Goal: Task Accomplishment & Management: Manage account settings

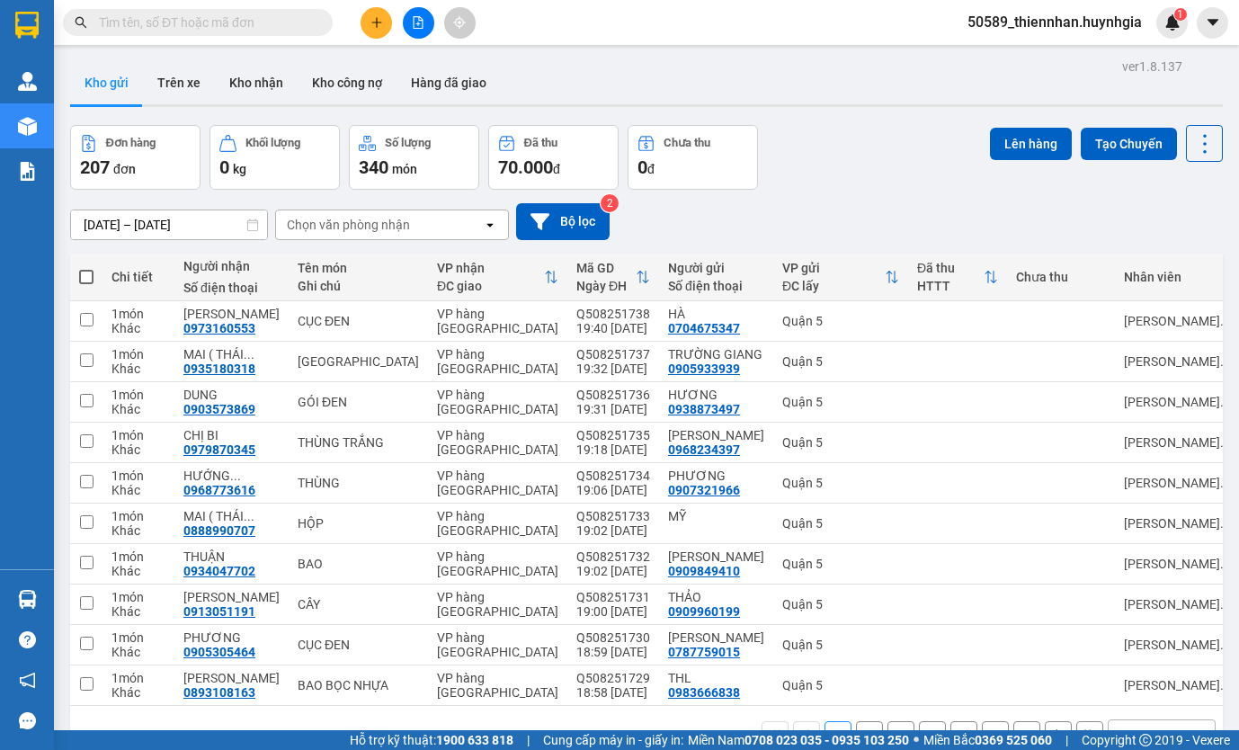
drag, startPoint x: 1073, startPoint y: 22, endPoint x: 1067, endPoint y: 39, distance: 18.2
click at [1073, 22] on span "50589_thiennhan.huynhgia" at bounding box center [1054, 22] width 203 height 22
click at [1056, 63] on span "Đăng xuất" at bounding box center [1062, 56] width 165 height 20
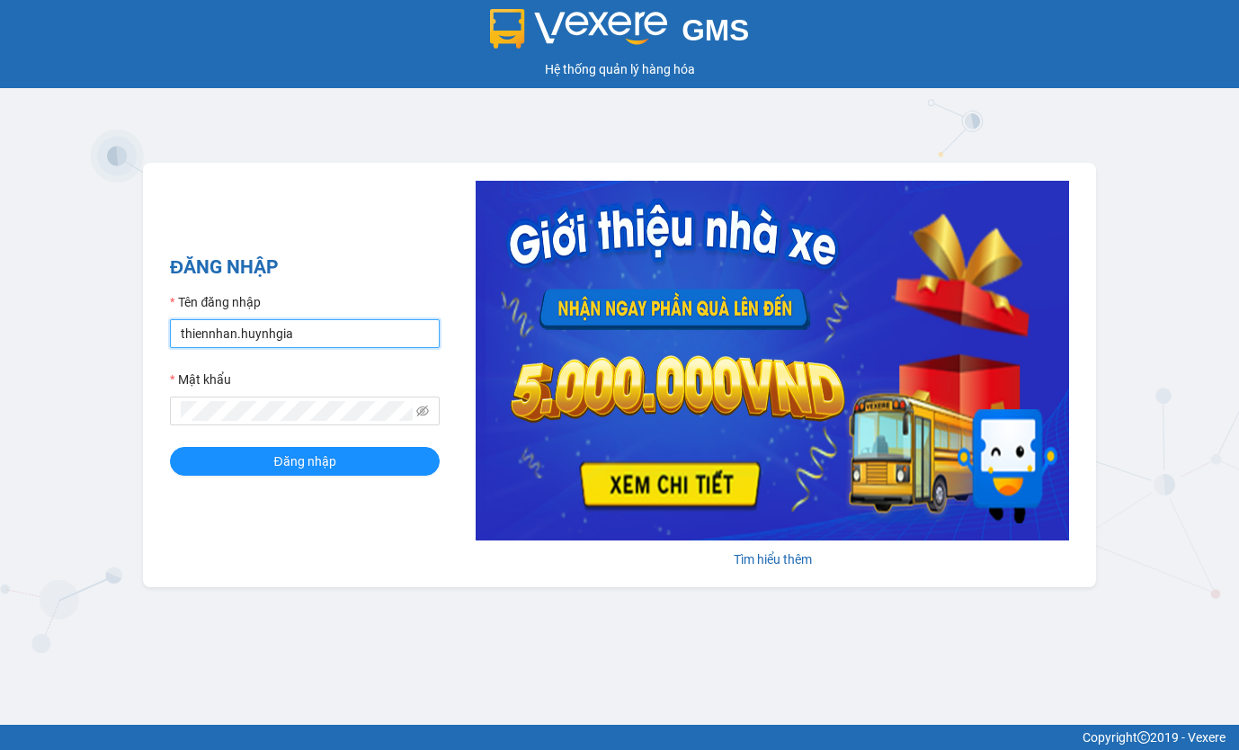
click at [398, 324] on input "thiennhan.huynhgia" at bounding box center [305, 333] width 270 height 29
click at [281, 340] on input "lai.huynhgia" at bounding box center [305, 333] width 270 height 29
type input "thiennhan.huynhgia"
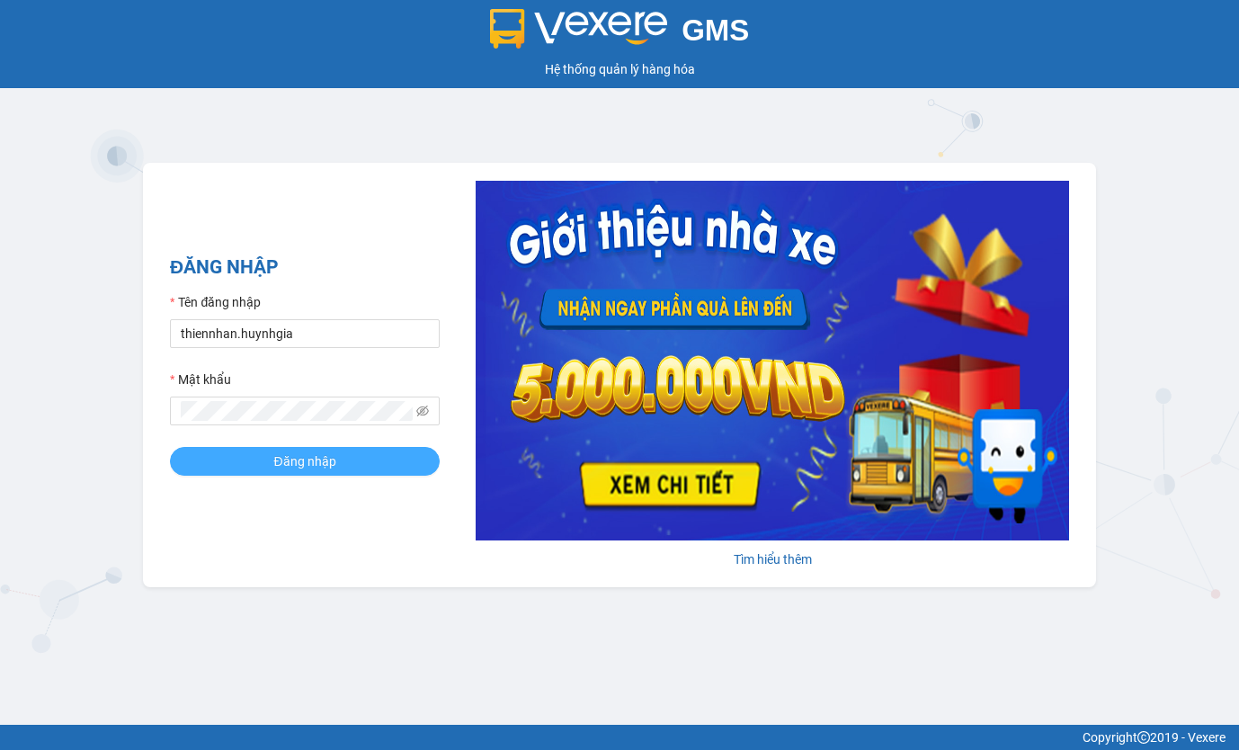
click at [305, 462] on span "Đăng nhập" at bounding box center [304, 461] width 62 height 20
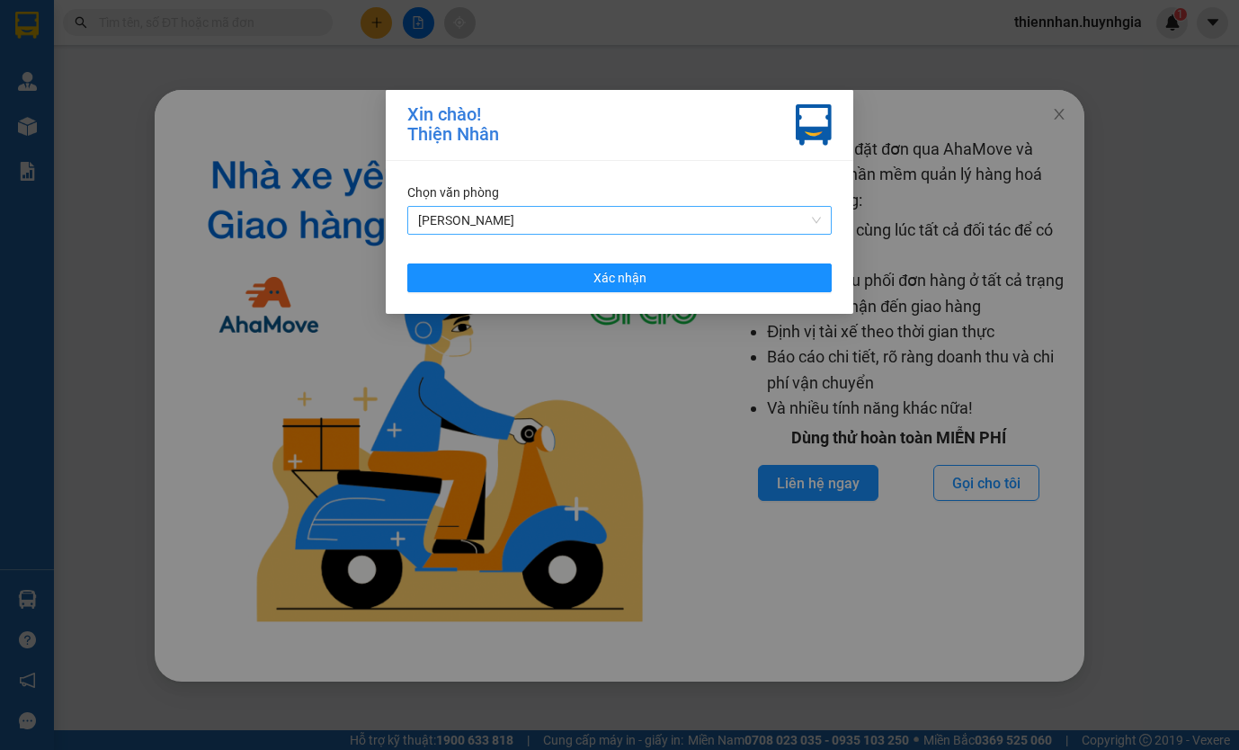
click at [576, 213] on span "[PERSON_NAME]" at bounding box center [619, 220] width 403 height 27
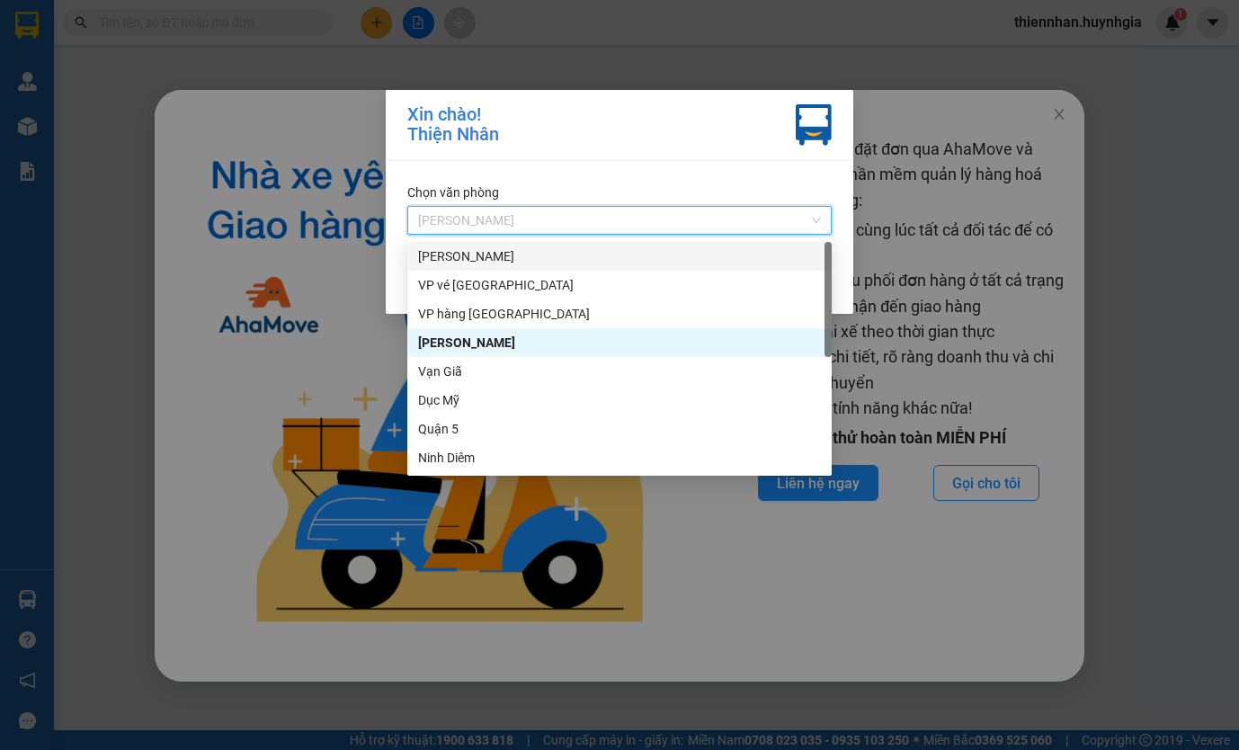
click at [509, 263] on div "[PERSON_NAME]" at bounding box center [619, 256] width 403 height 20
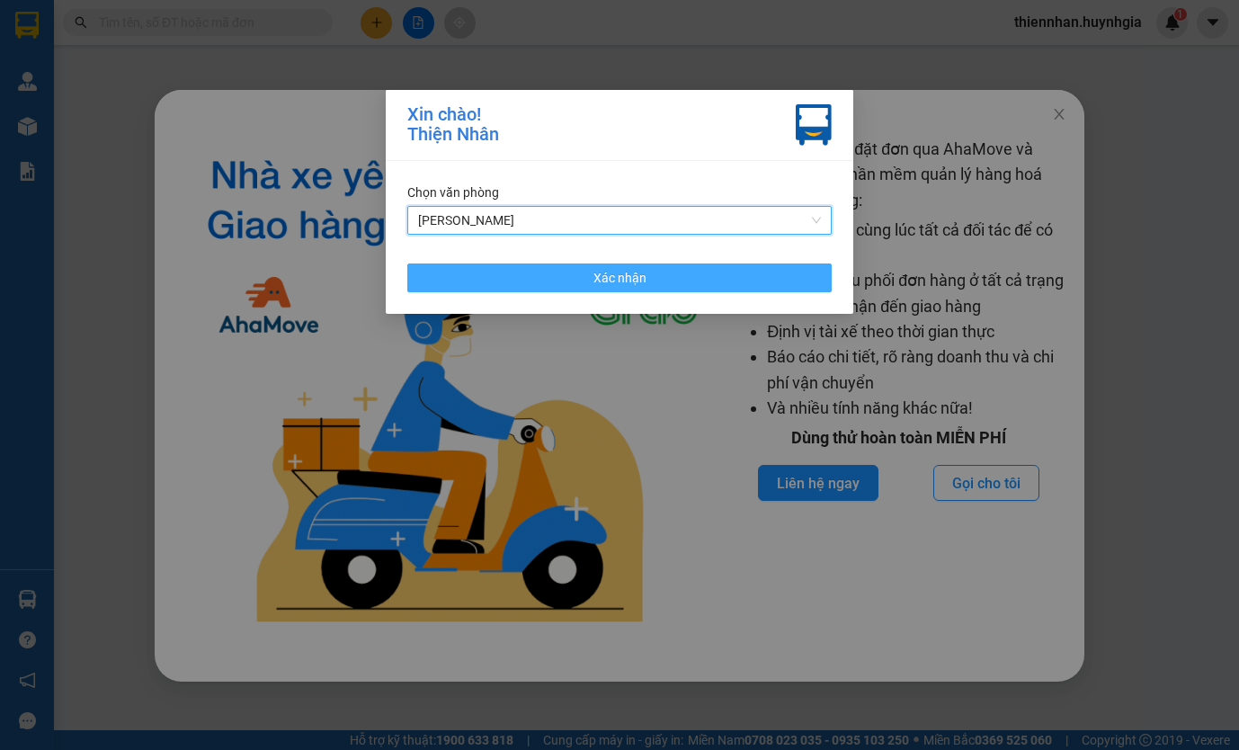
click at [537, 274] on button "Xác nhận" at bounding box center [619, 277] width 424 height 29
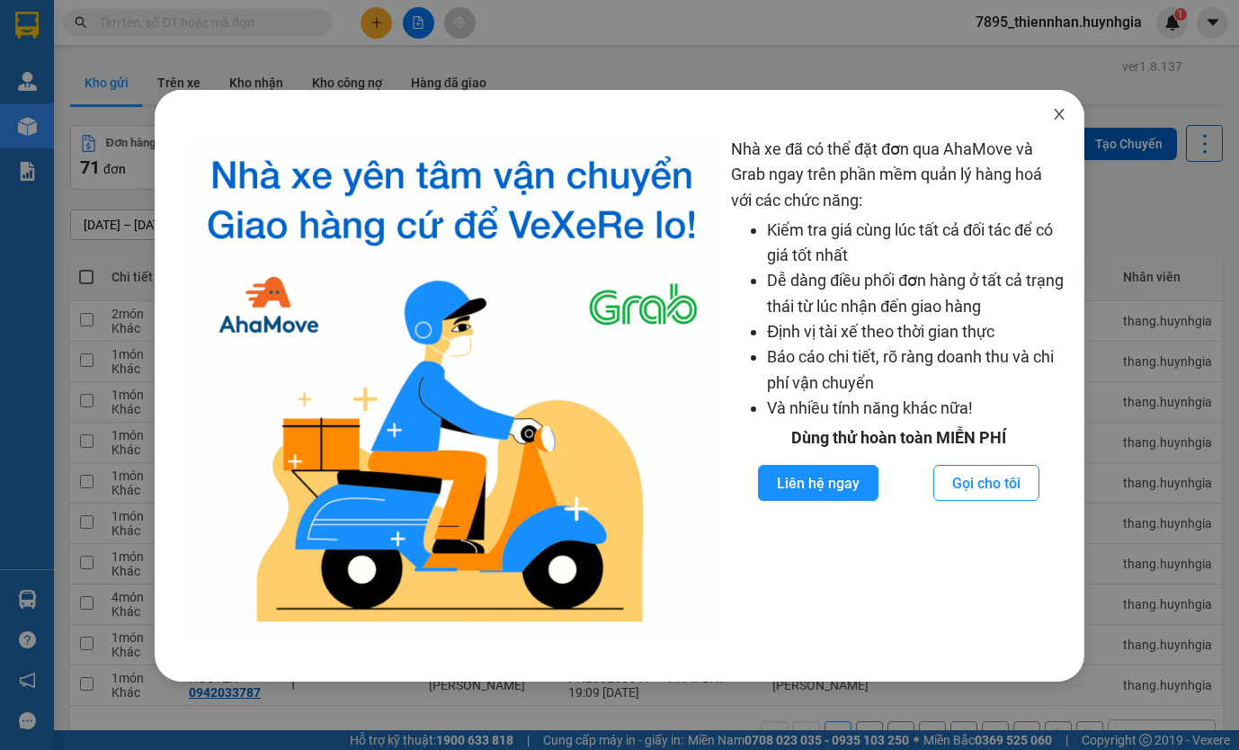
click at [1057, 105] on span "Close" at bounding box center [1059, 115] width 50 height 50
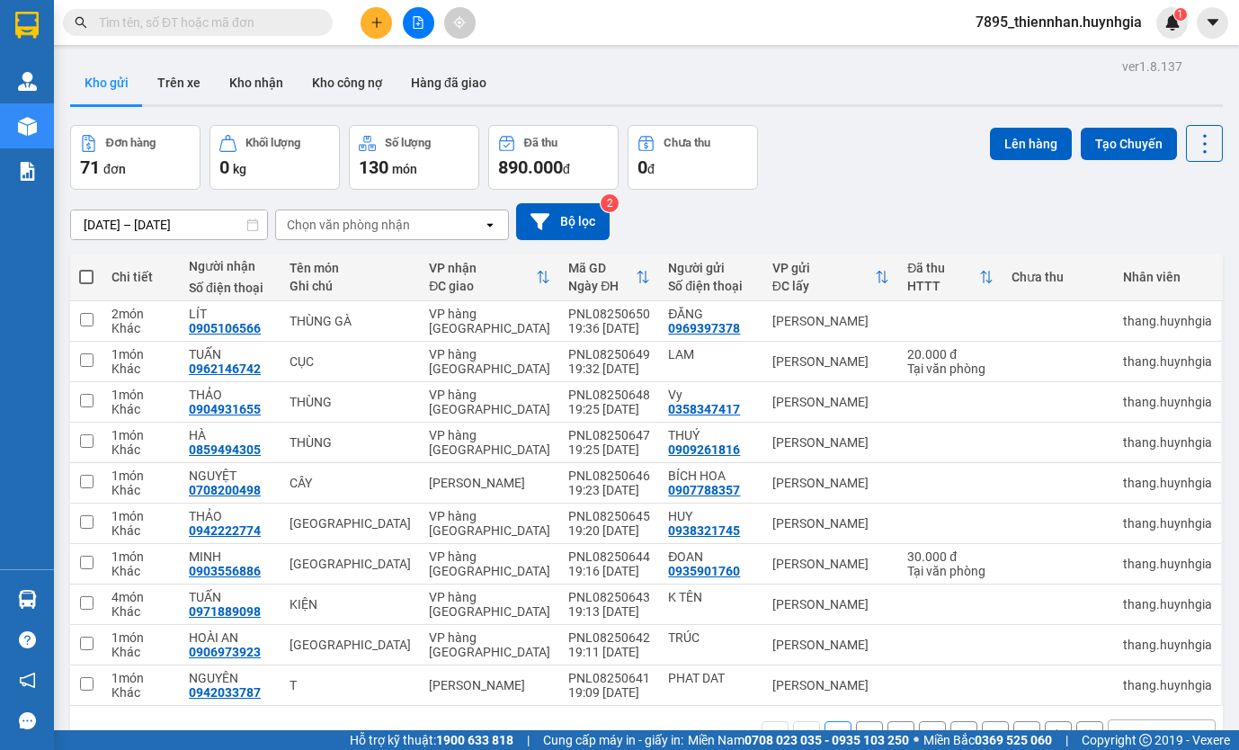
click at [879, 164] on div "Đơn hàng 71 đơn Khối lượng 0 kg Số lượng 130 món Đã thu 890.000 đ Chưa thu 0 đ …" at bounding box center [646, 157] width 1152 height 65
